Goal: Task Accomplishment & Management: Complete application form

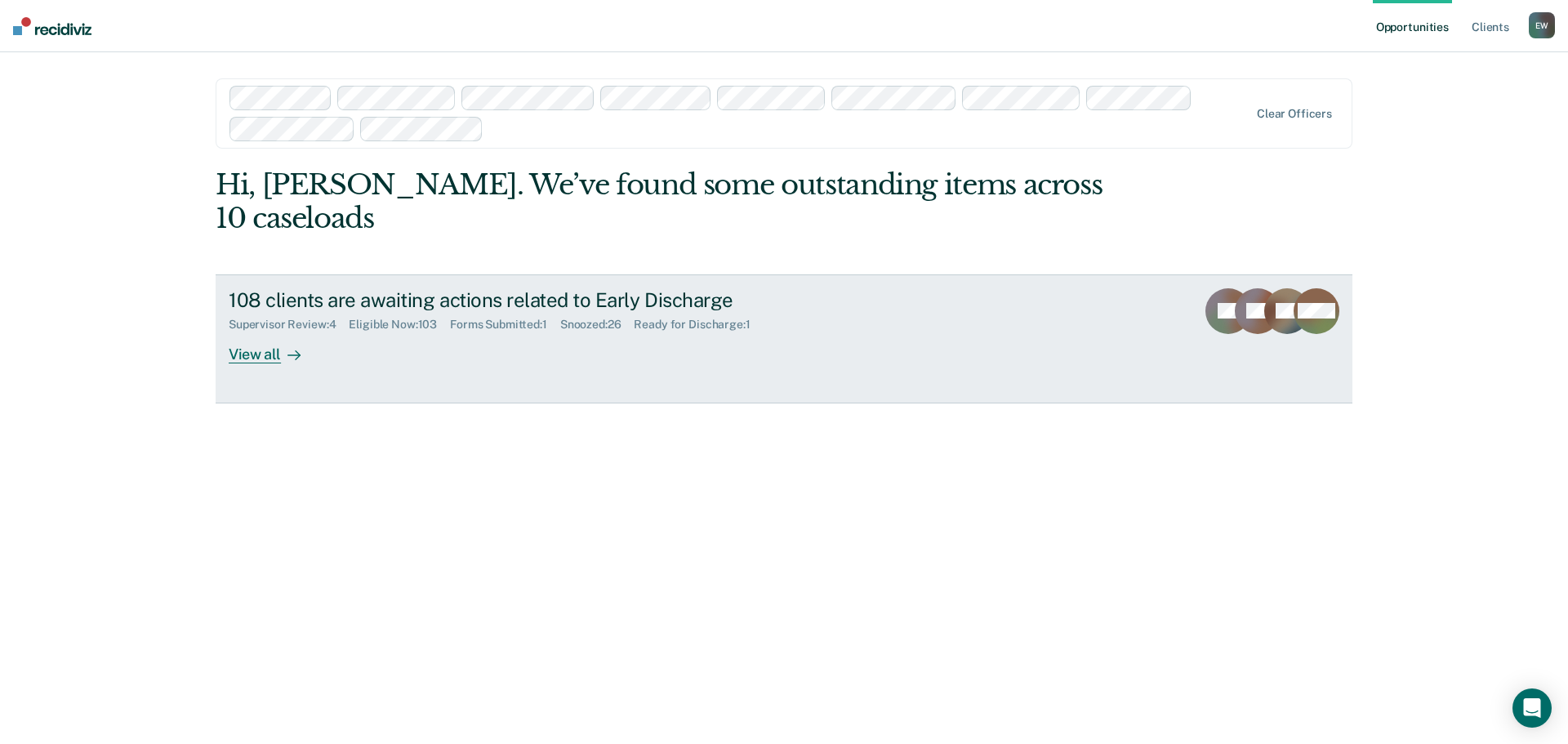
click at [264, 332] on div "View all" at bounding box center [275, 348] width 91 height 32
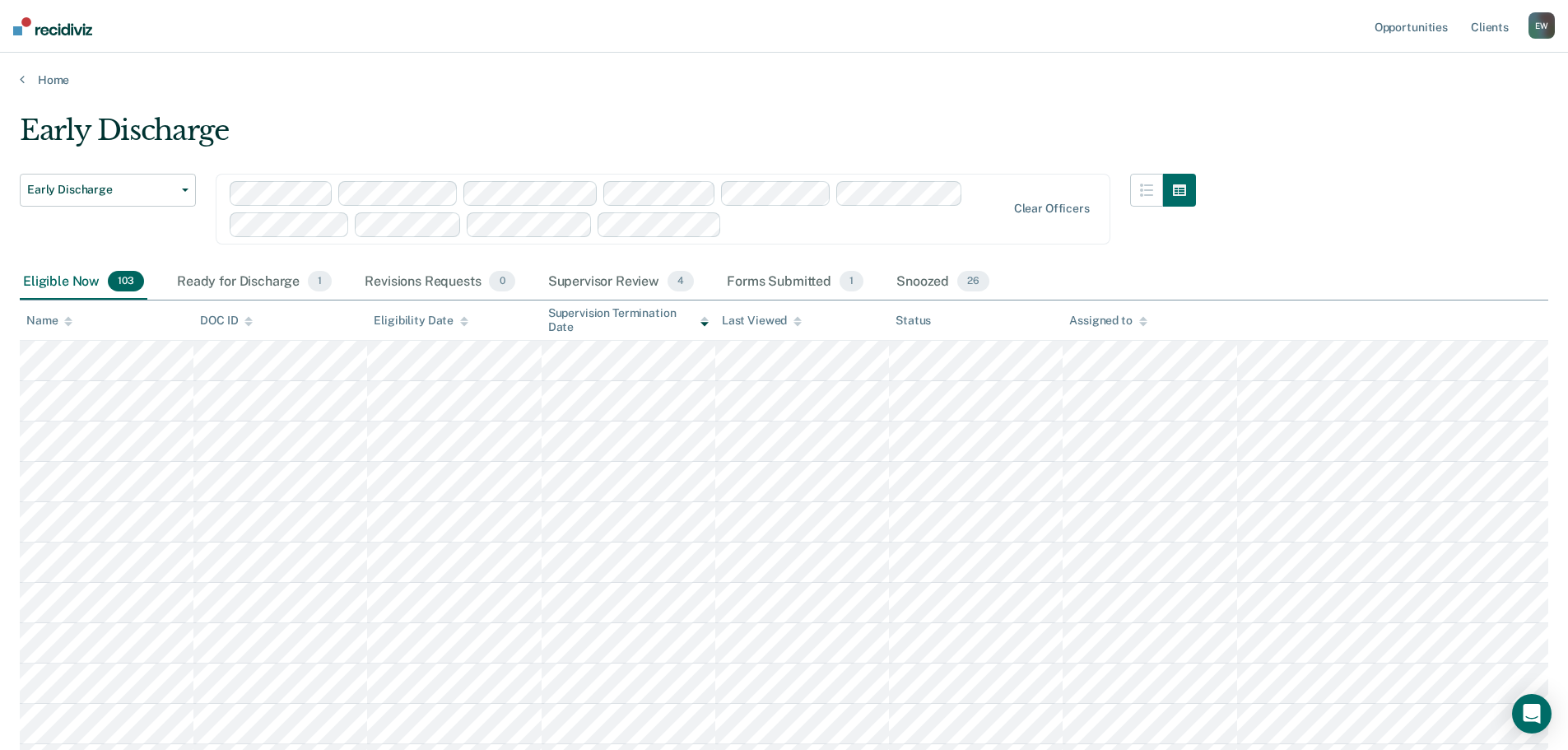
click at [1124, 318] on div "Assigned to" at bounding box center [1108, 320] width 77 height 14
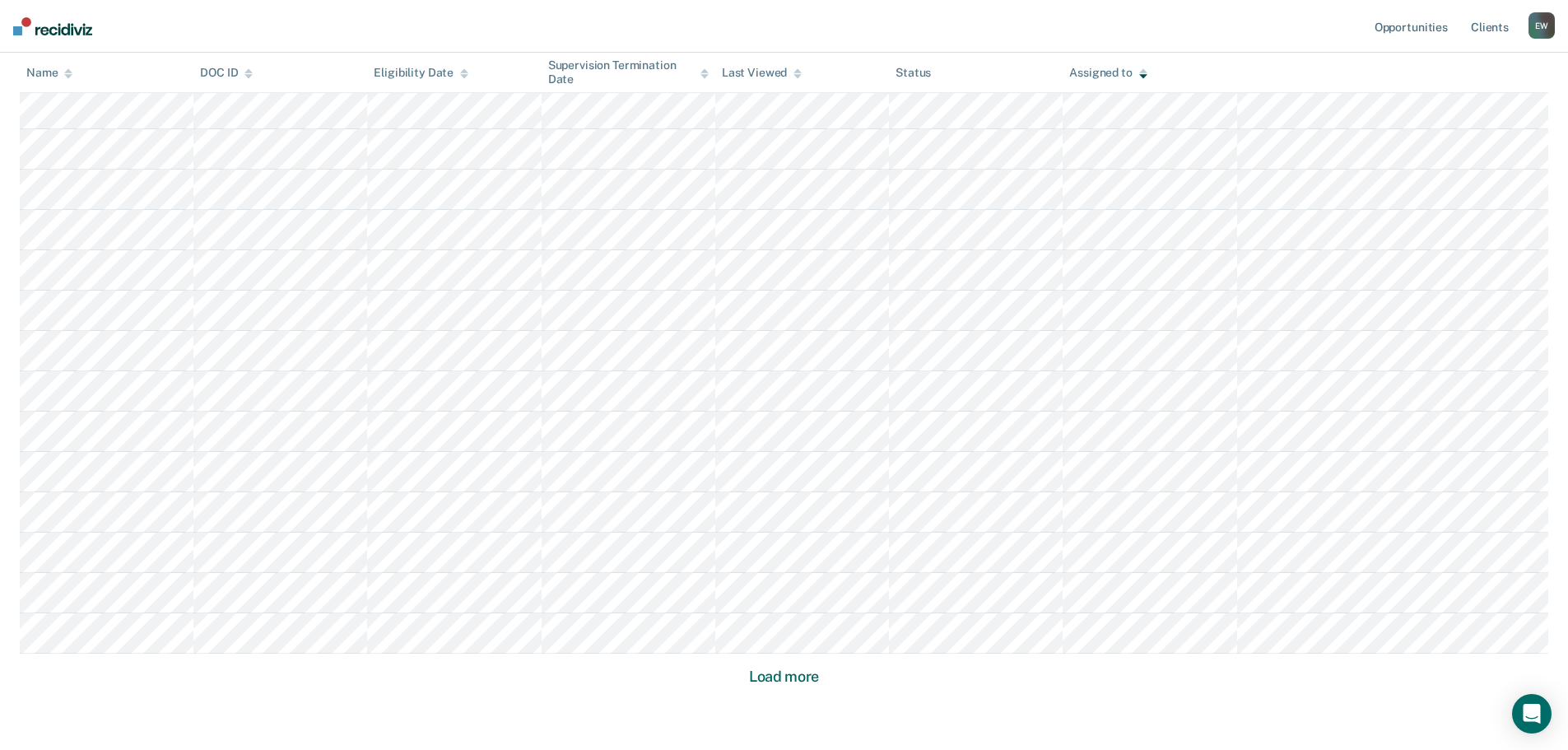
scroll to position [979, 0]
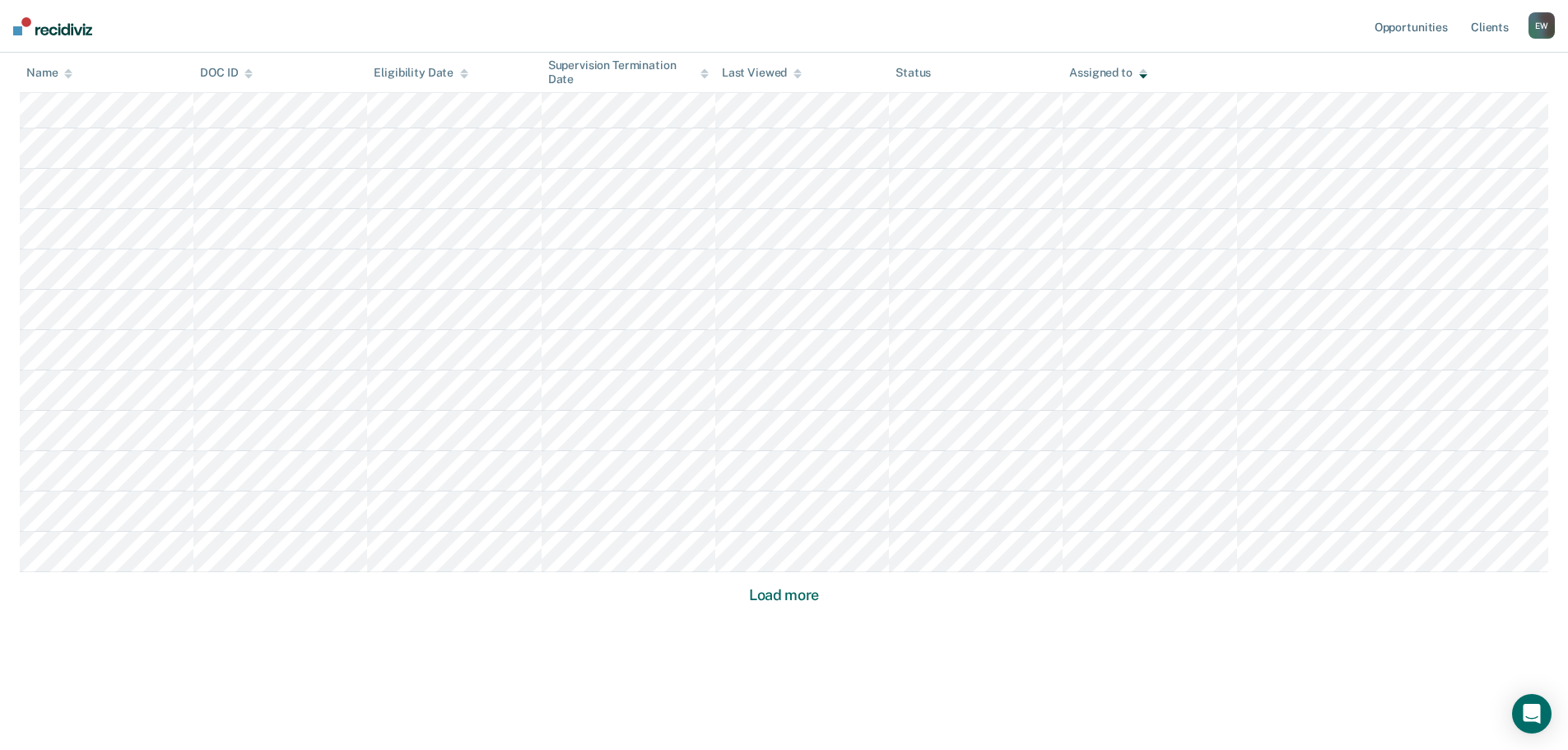
click at [780, 596] on button "Load more" at bounding box center [784, 595] width 80 height 20
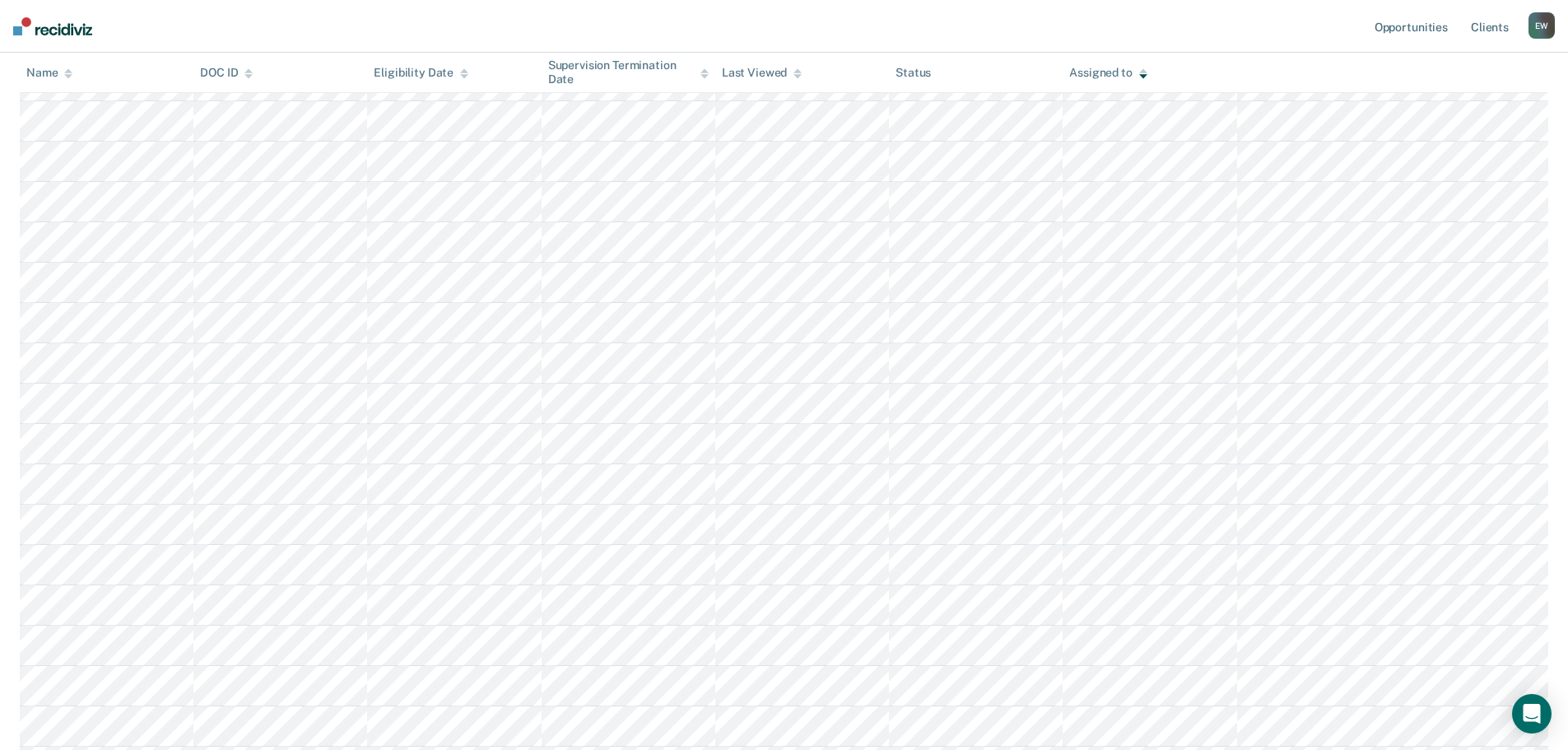
scroll to position [2190, 0]
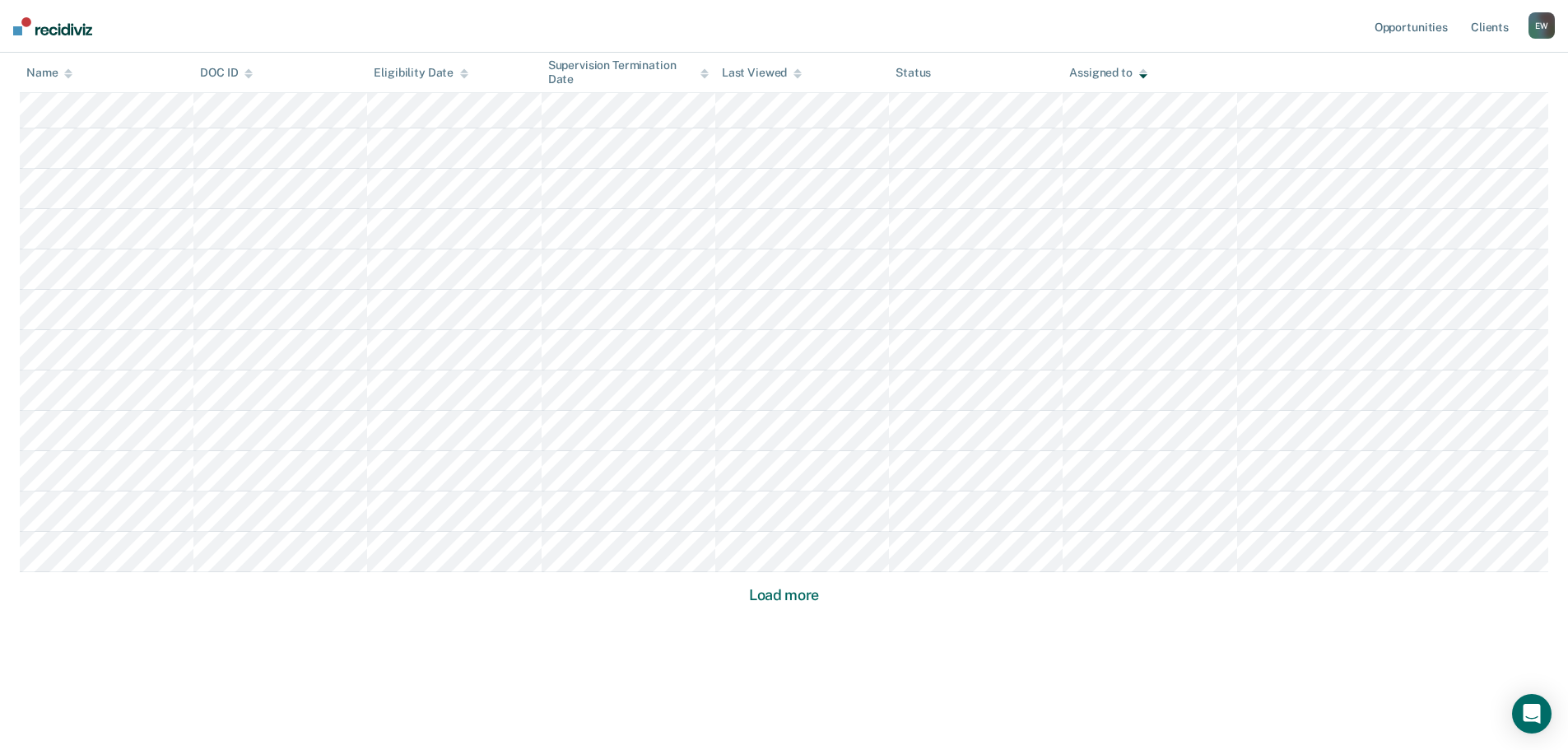
click at [787, 592] on button "Load more" at bounding box center [784, 595] width 80 height 20
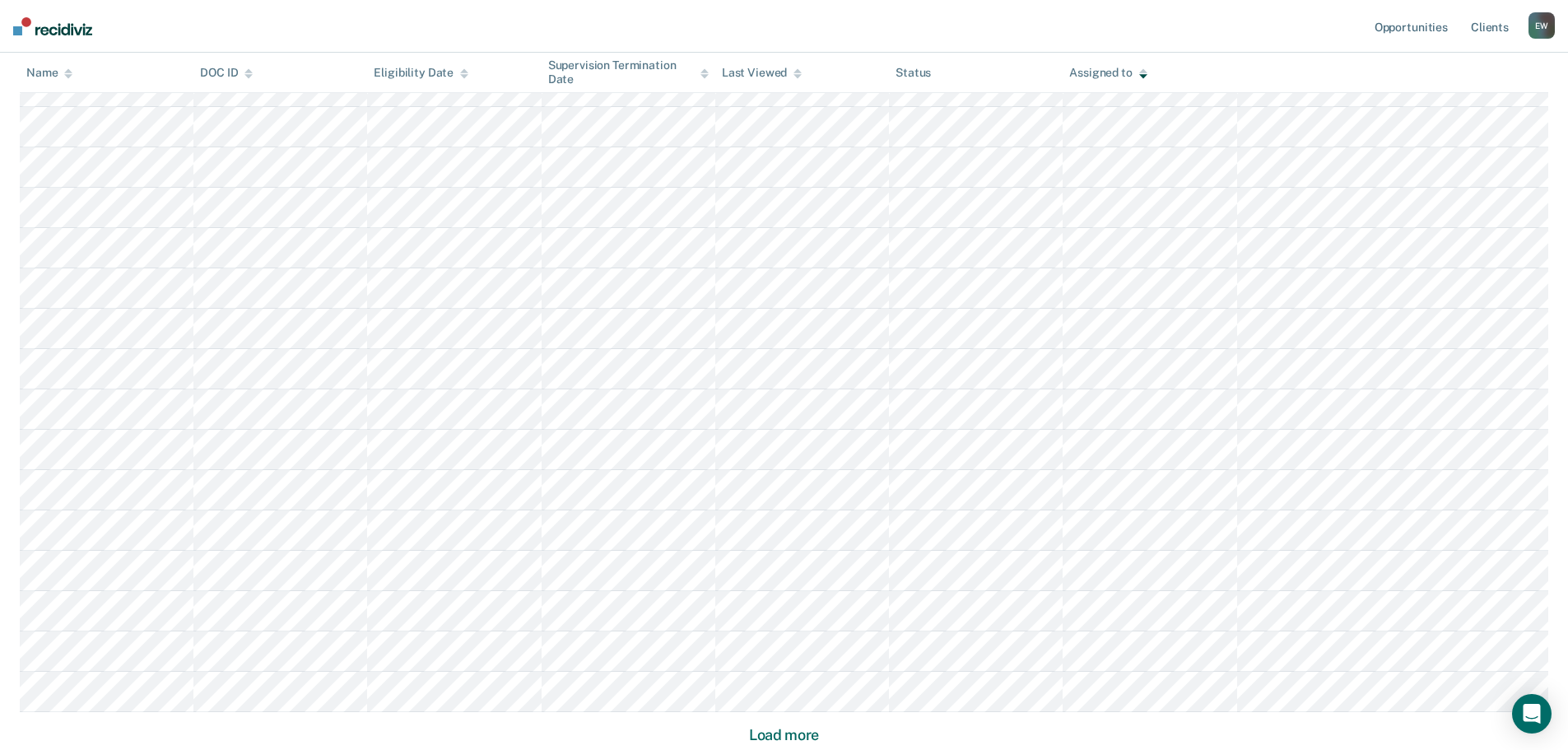
scroll to position [3400, 0]
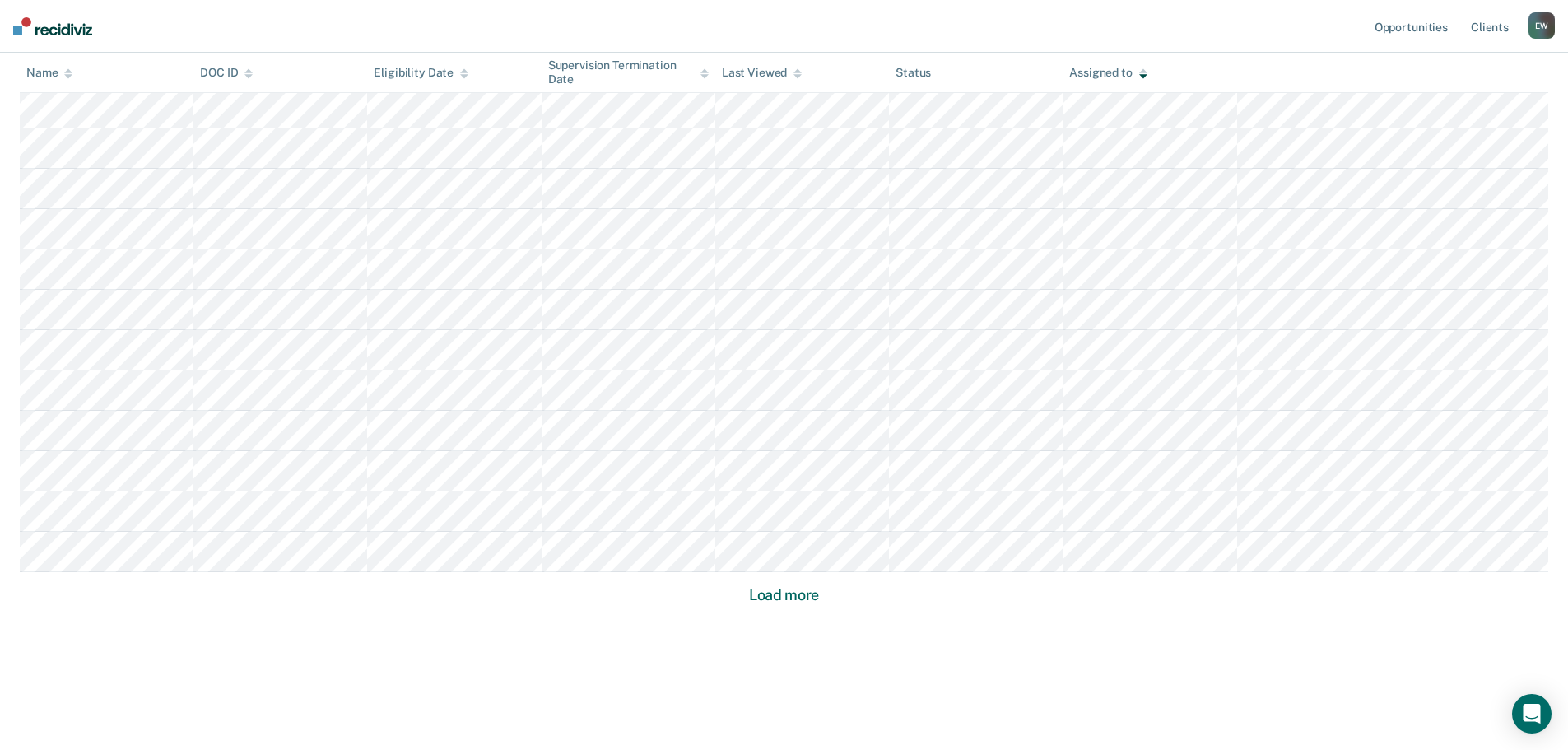
click at [780, 598] on button "Load more" at bounding box center [784, 595] width 80 height 20
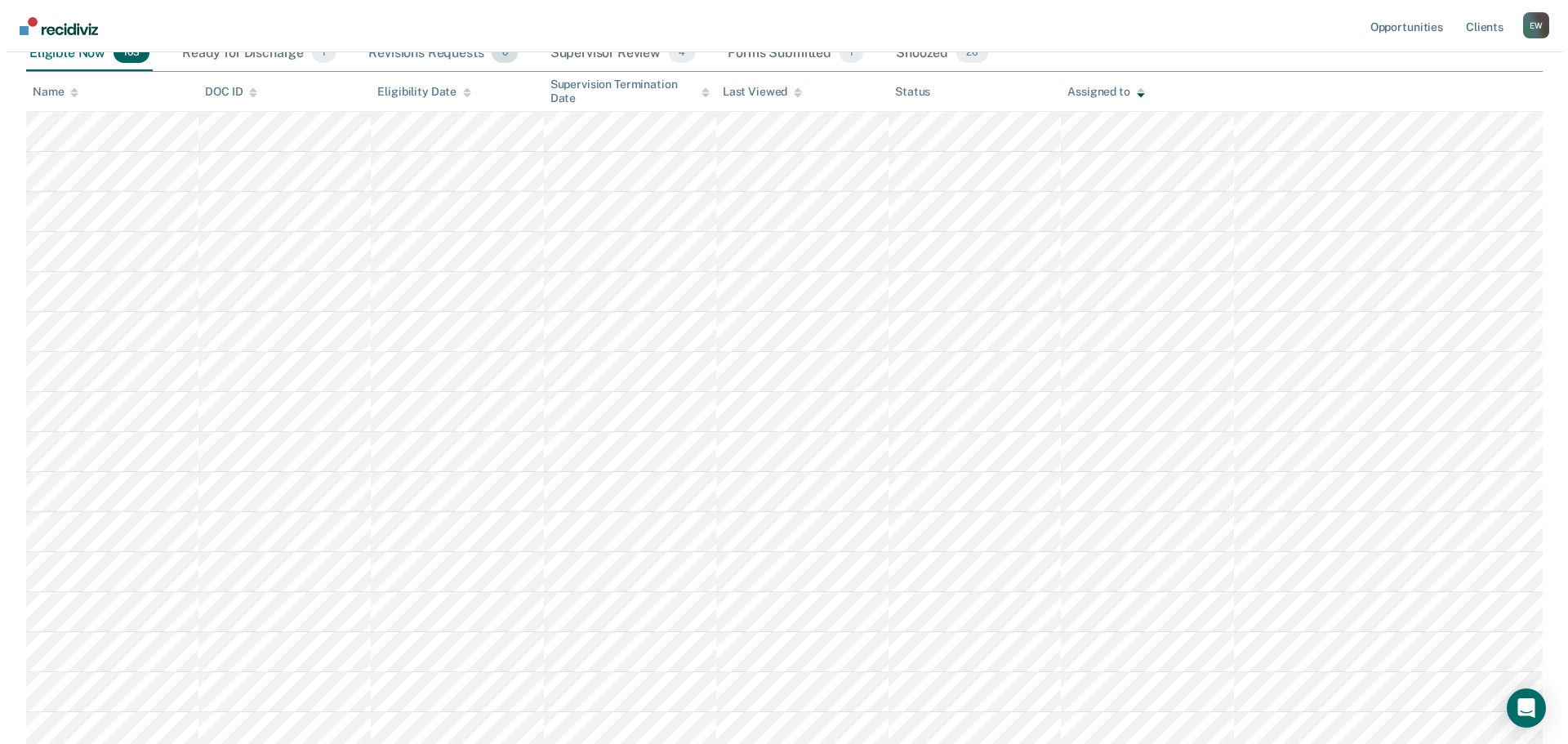
scroll to position [0, 0]
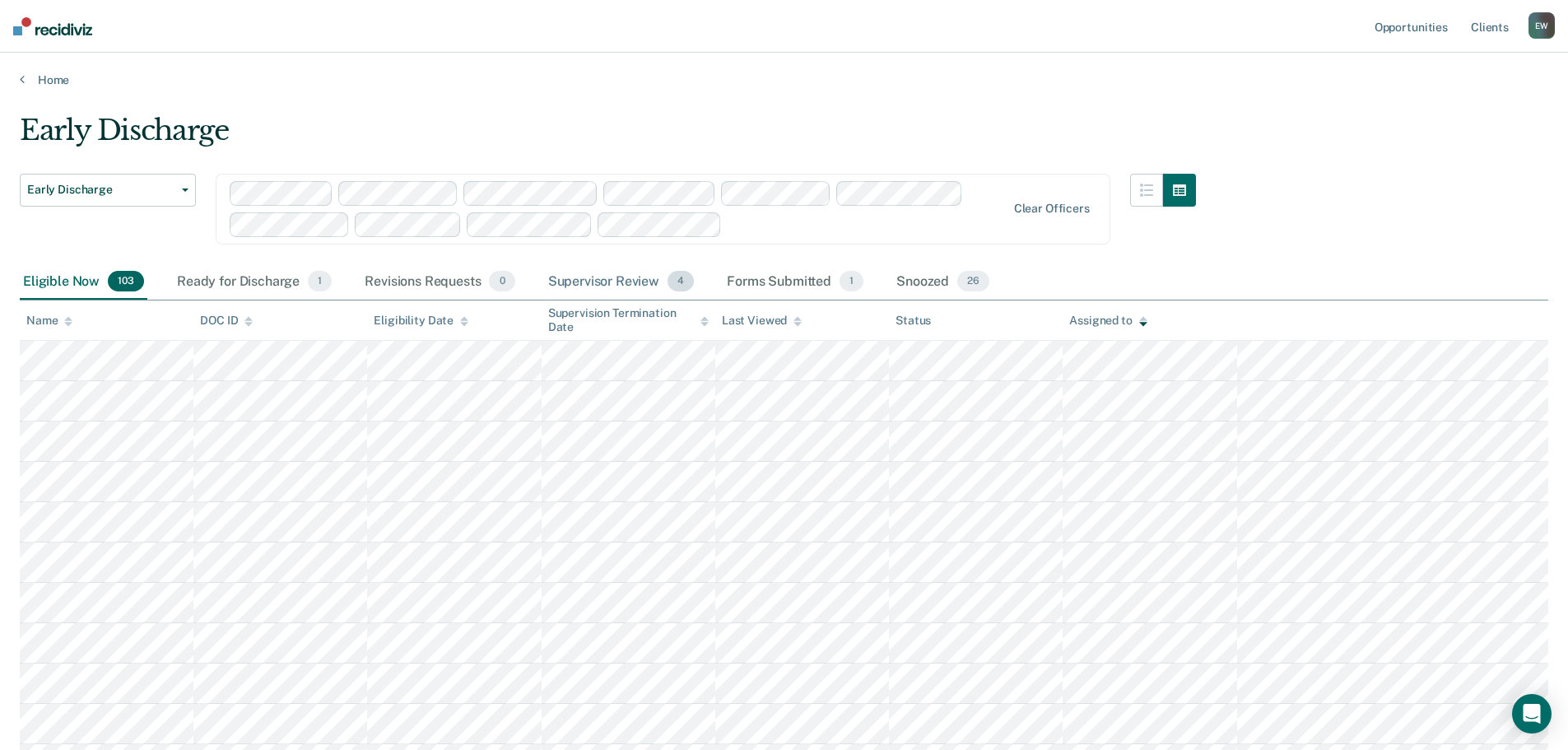
click at [626, 277] on div "Supervisor Review 4" at bounding box center [622, 282] width 153 height 36
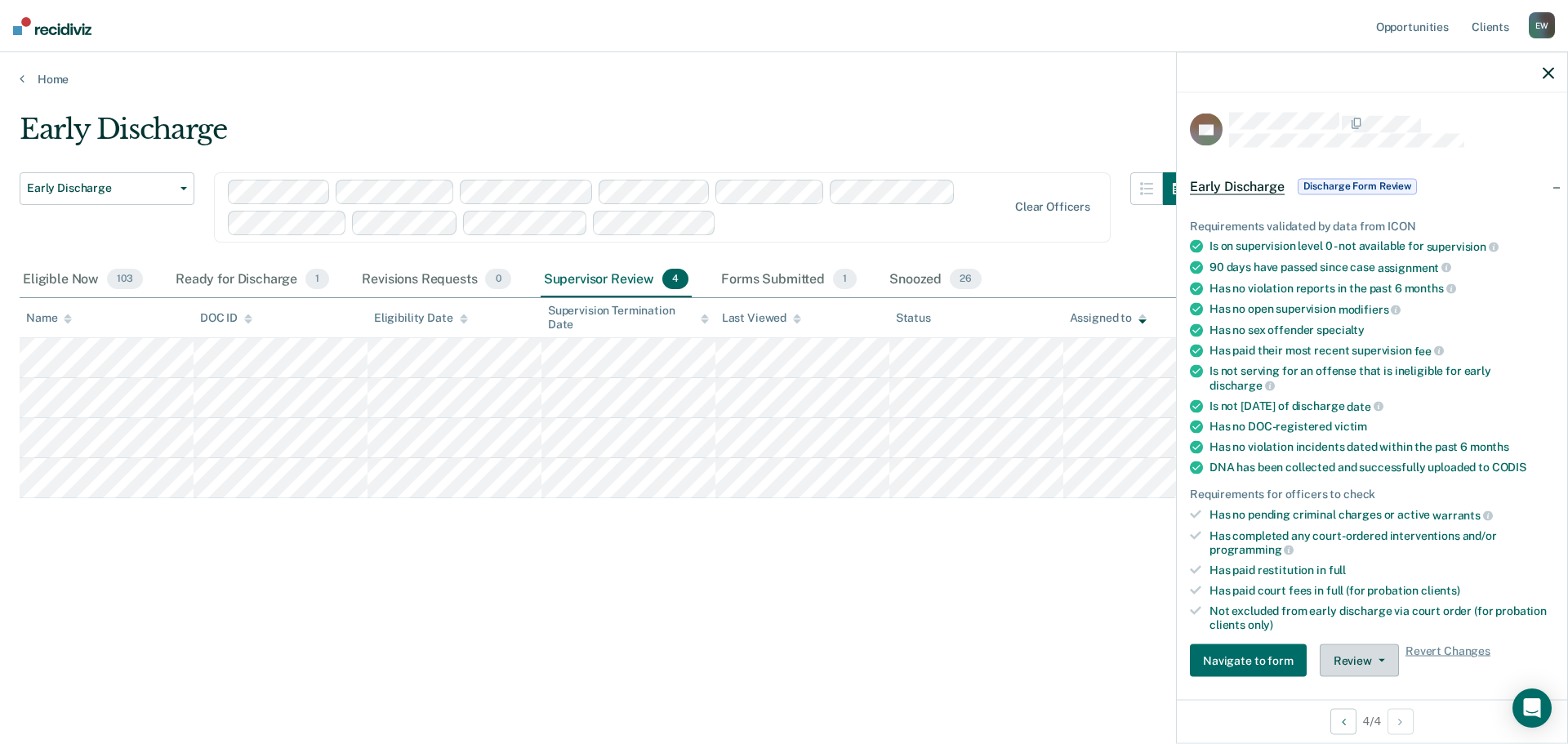
click at [1366, 663] on button "Review" at bounding box center [1359, 661] width 80 height 33
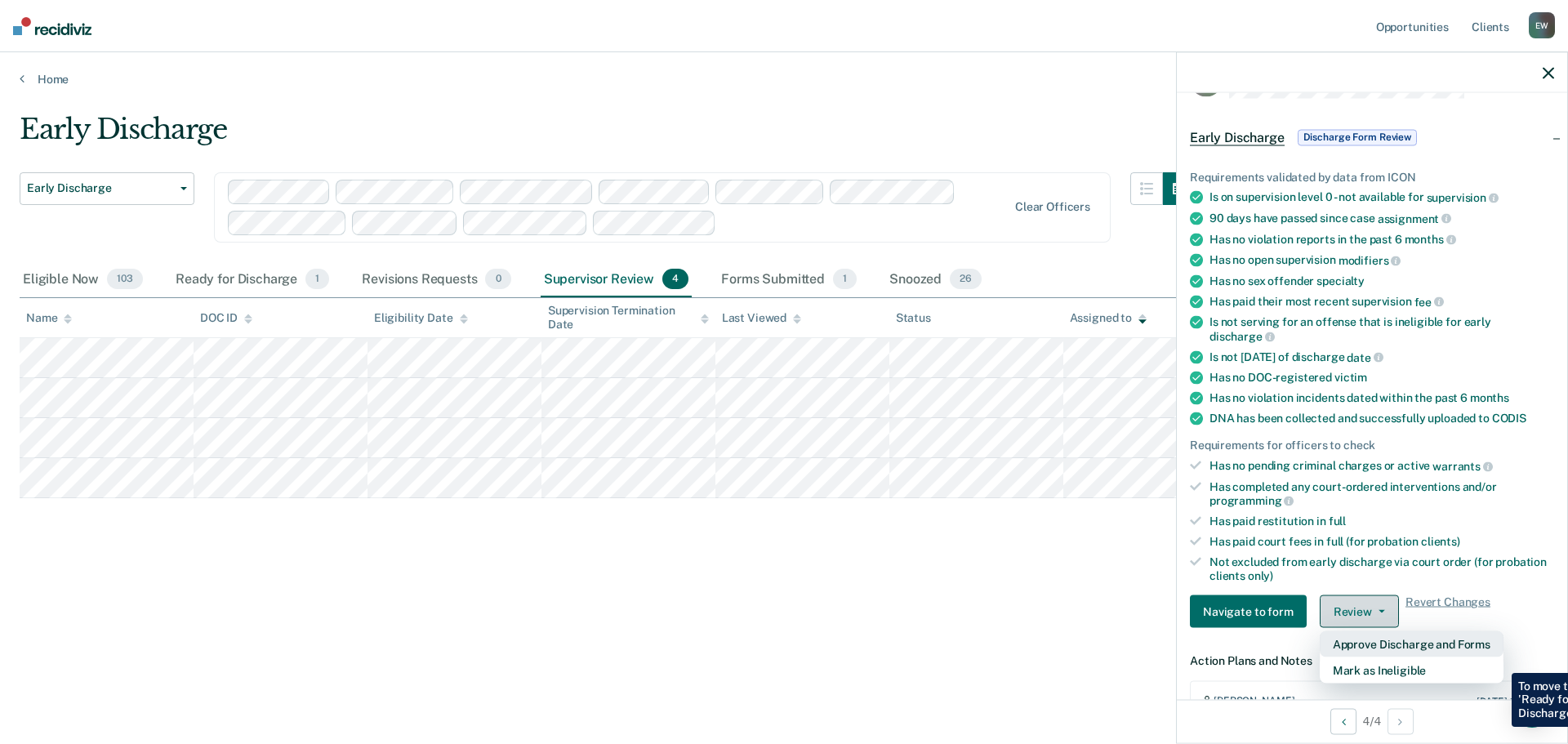
scroll to position [87, 0]
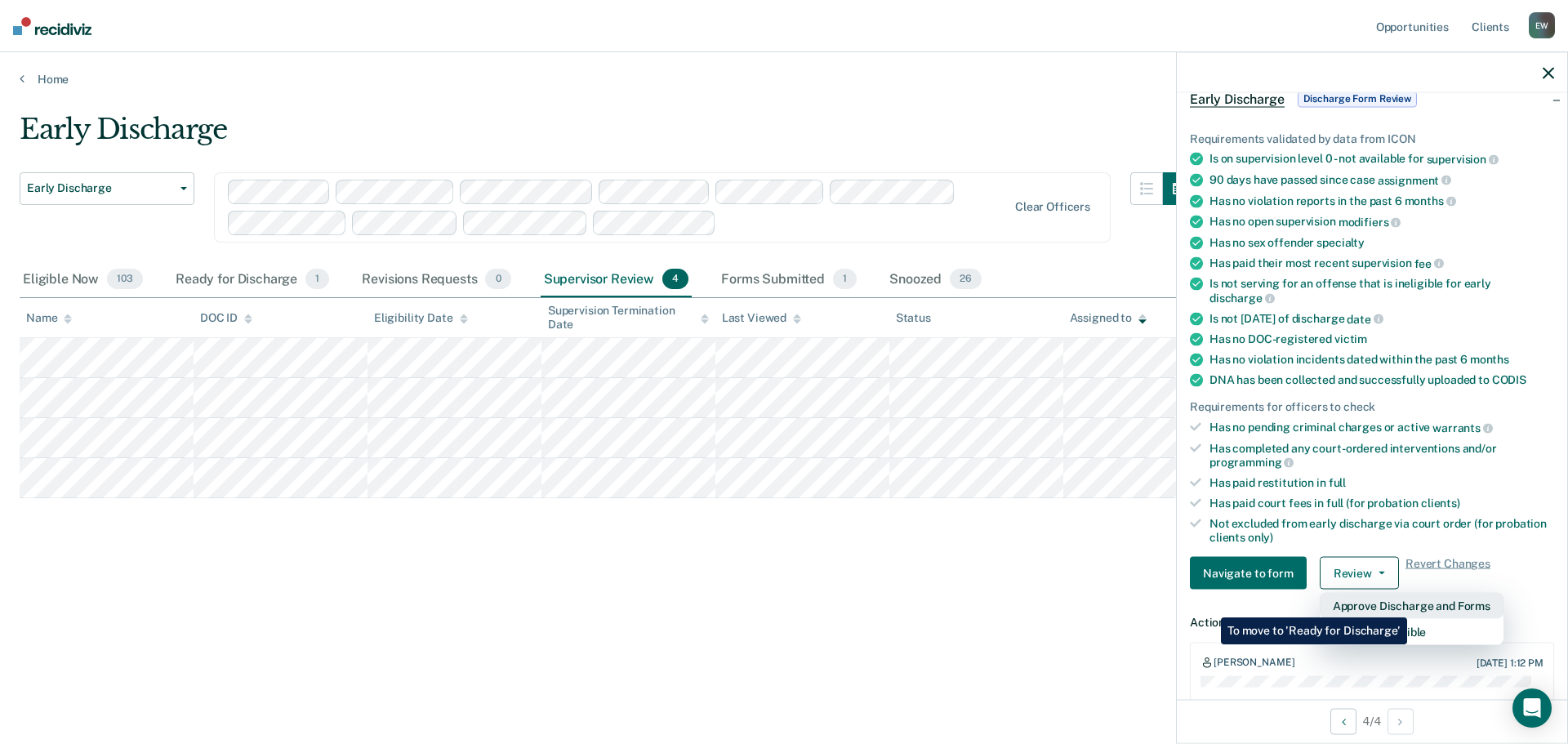
click at [1407, 605] on button "Approve Discharge and Forms" at bounding box center [1411, 606] width 183 height 26
